Goal: Transaction & Acquisition: Book appointment/travel/reservation

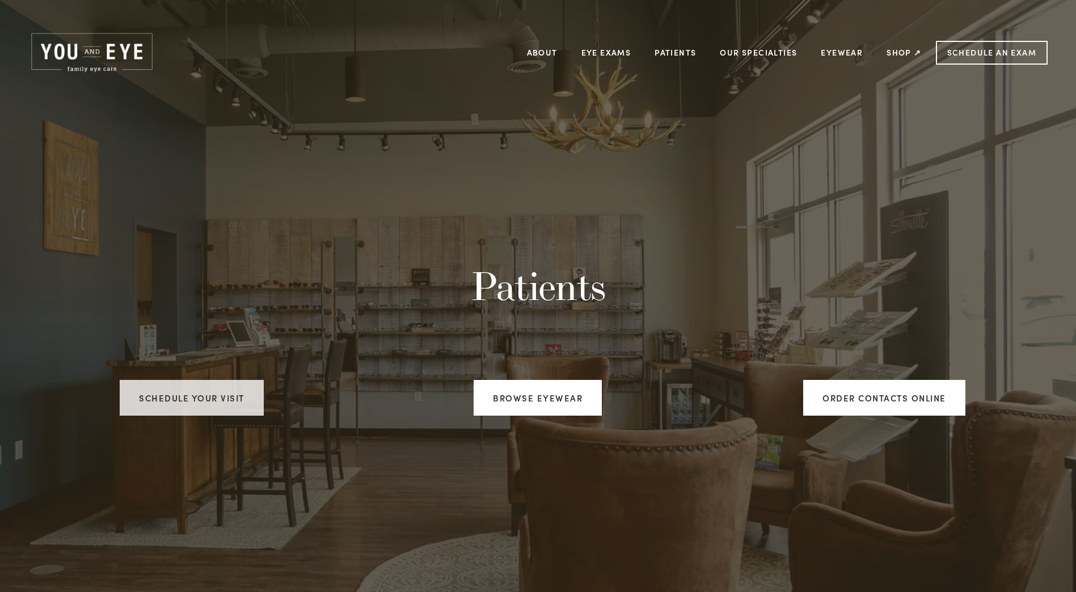
click at [162, 401] on link "Schedule your visit" at bounding box center [192, 398] width 144 height 36
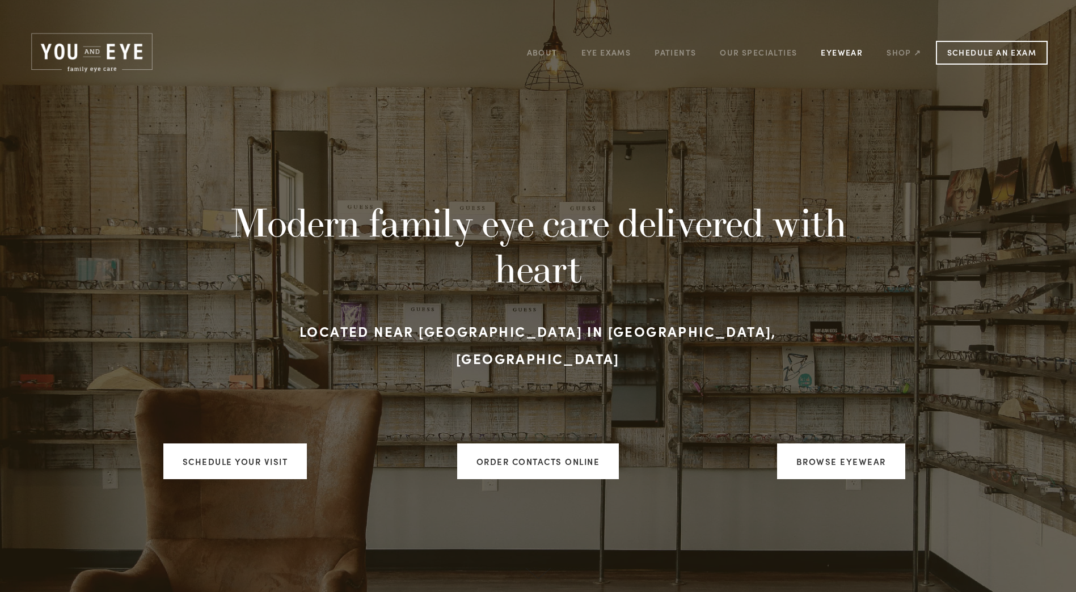
click at [839, 58] on link "Eyewear" at bounding box center [842, 53] width 42 height 18
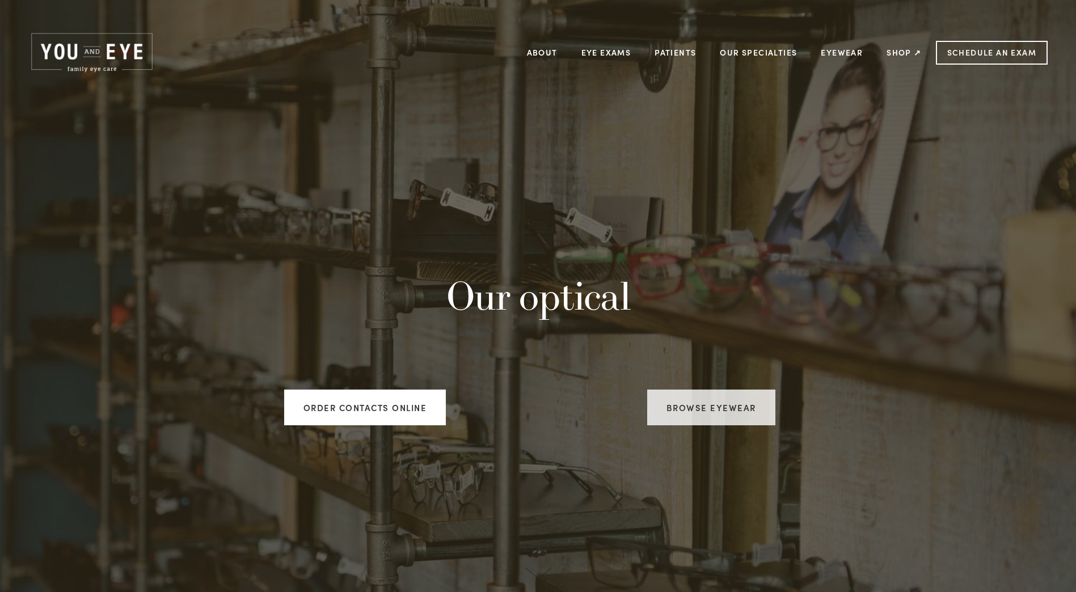
click at [732, 401] on link "Browse Eyewear" at bounding box center [711, 408] width 128 height 36
